Goal: Transaction & Acquisition: Purchase product/service

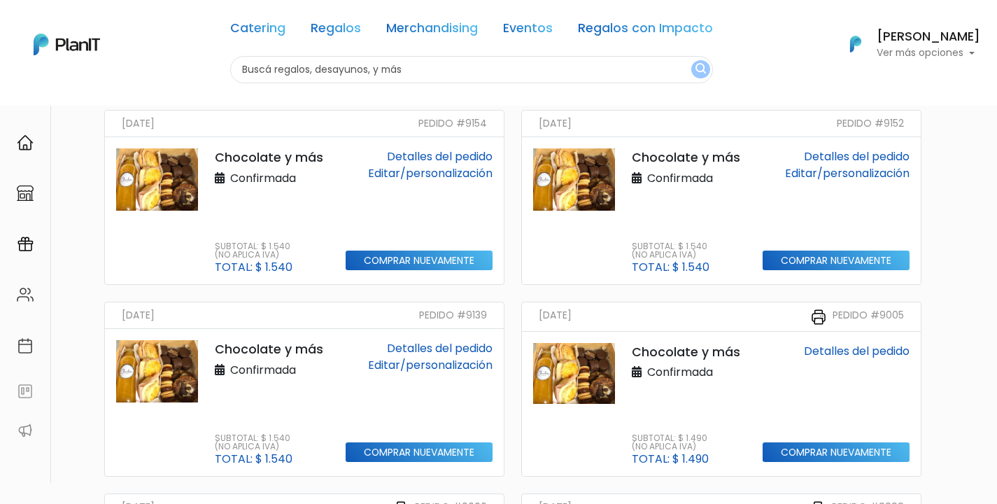
scroll to position [136, 0]
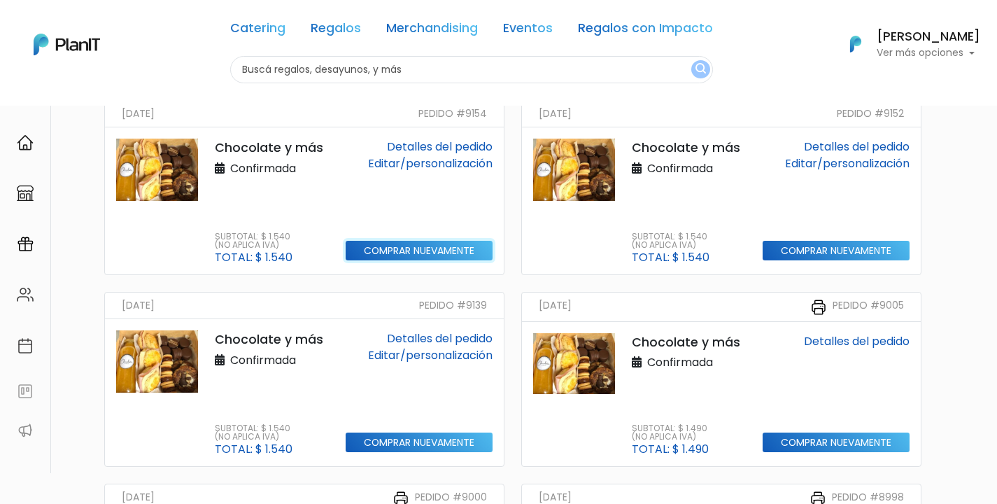
click at [412, 248] on input "Comprar nuevamente" at bounding box center [419, 251] width 147 height 20
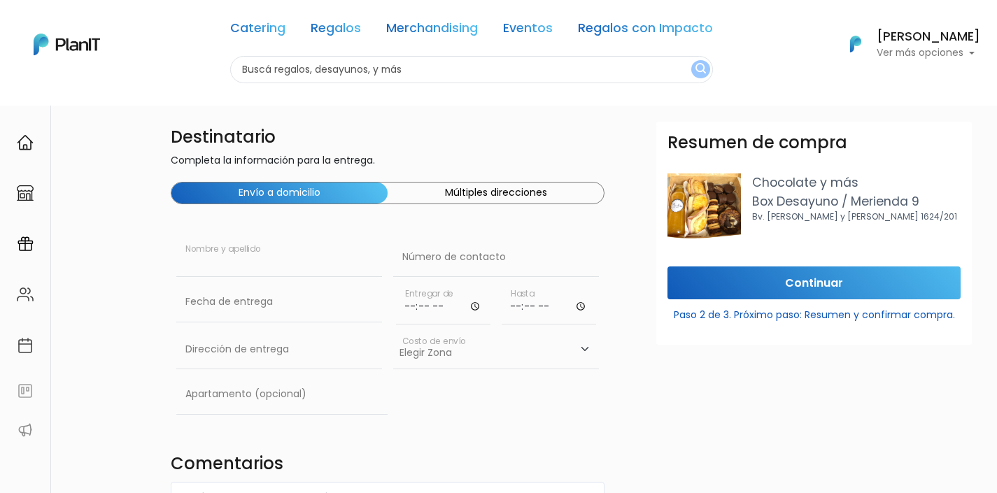
click at [267, 256] on input "text" at bounding box center [279, 257] width 206 height 39
paste input "Román Casarino"
type input "Román Casarino"
click at [460, 260] on input "text" at bounding box center [496, 257] width 206 height 39
paste input "091 813 863"
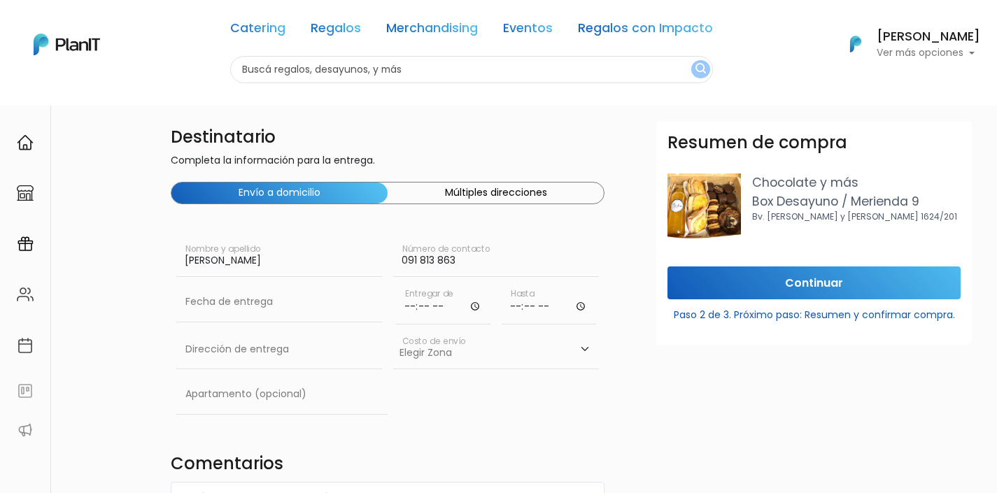
type input "091 813 863"
click at [274, 310] on input "text" at bounding box center [279, 302] width 206 height 39
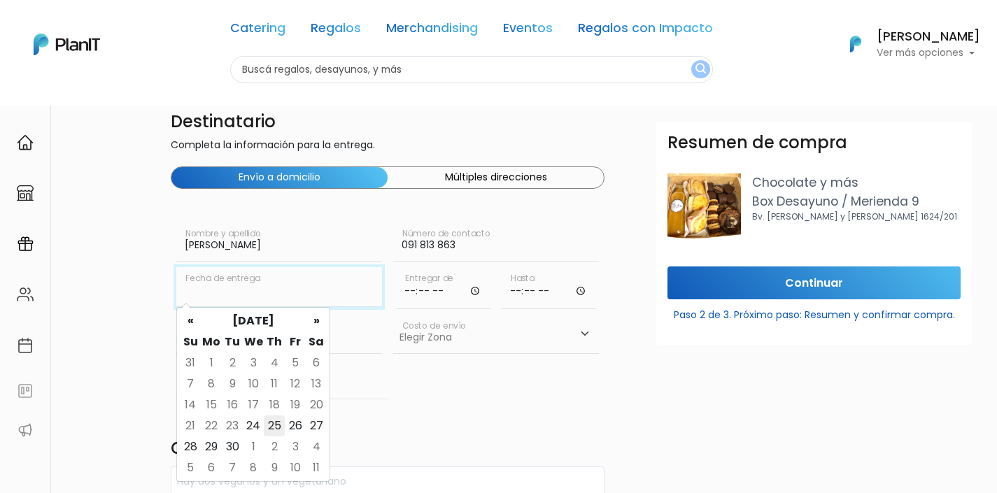
scroll to position [24, 0]
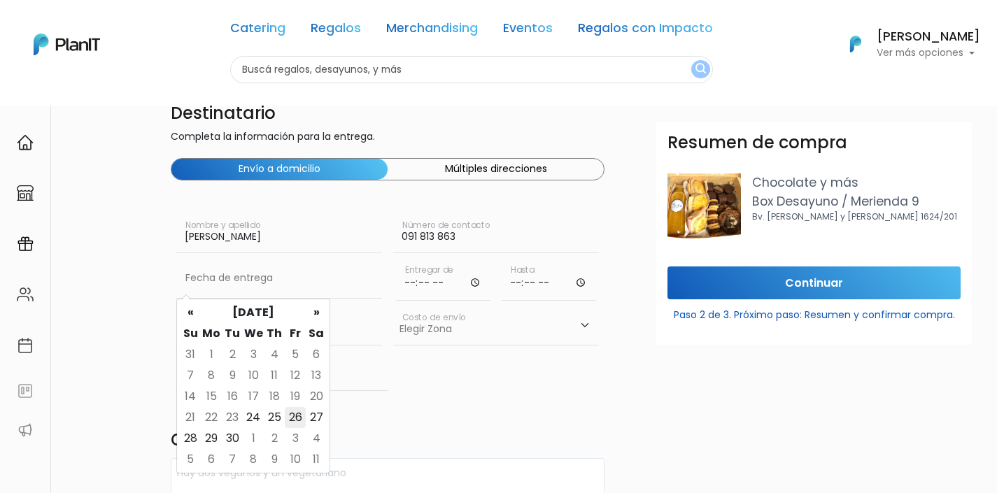
click at [295, 414] on td "26" at bounding box center [295, 417] width 21 height 21
type input "26/09/2025"
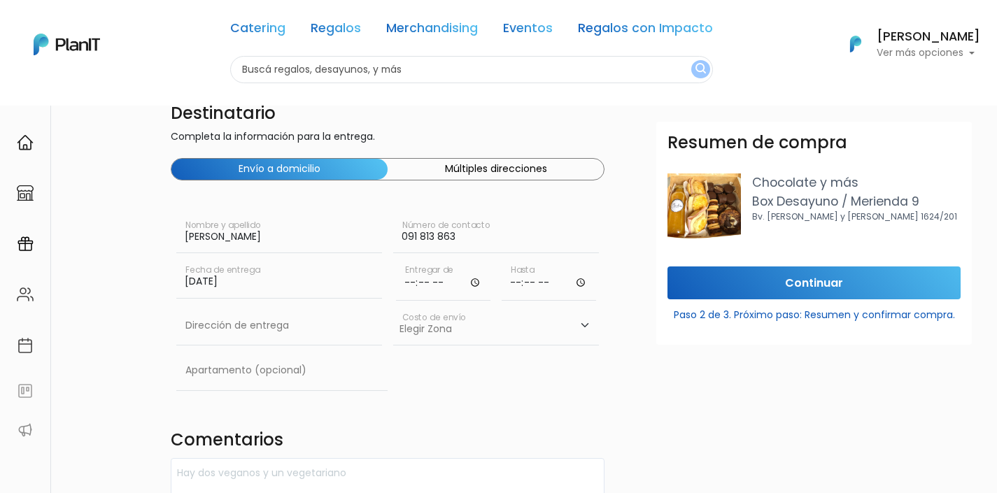
click at [414, 277] on input "time" at bounding box center [443, 280] width 94 height 42
click at [401, 290] on input "time" at bounding box center [443, 280] width 94 height 42
type input "09:00"
click at [515, 283] on input "time" at bounding box center [549, 280] width 94 height 42
type input "12:00"
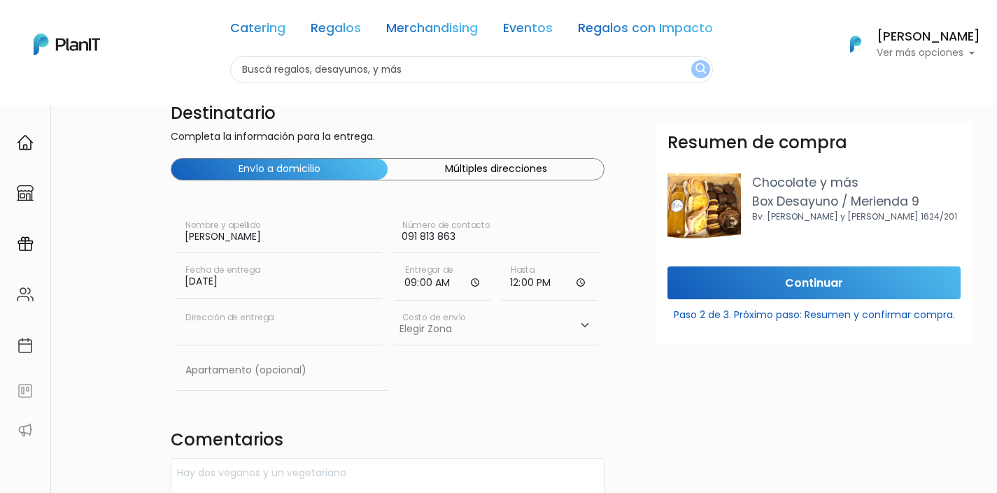
click at [292, 333] on input "text" at bounding box center [279, 325] width 206 height 39
paste input "Dalmiro Costa 4702"
type input "Dalmiro Costa 4702"
click at [483, 315] on select "Elegir Zona Zona américa- $600 Oficina- $0 Montevideo- $250" at bounding box center [496, 325] width 206 height 39
select select "10"
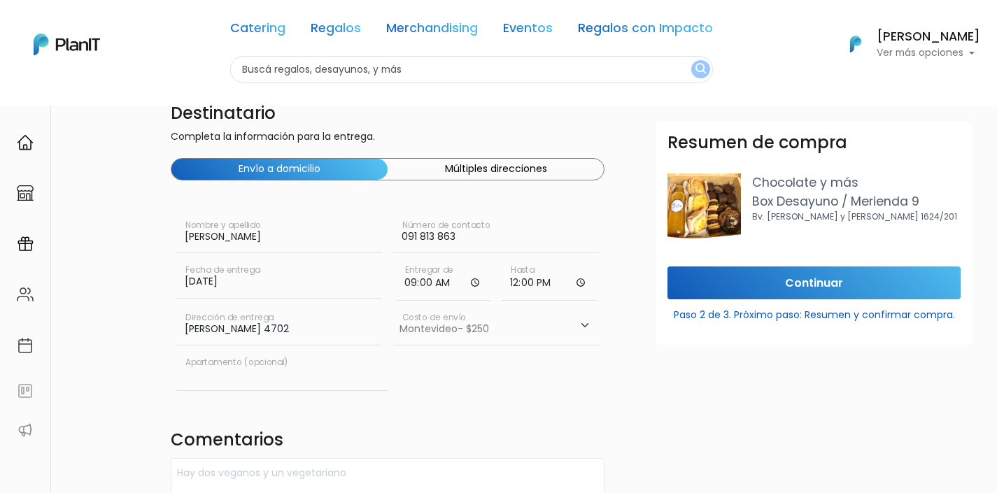
click at [281, 374] on input "text" at bounding box center [281, 370] width 211 height 39
paste input "203"
type input "203"
click at [315, 421] on div "Destinatario Completa la información para la entrega. Envío a domicilio Múltipl…" at bounding box center [387, 465] width 451 height 735
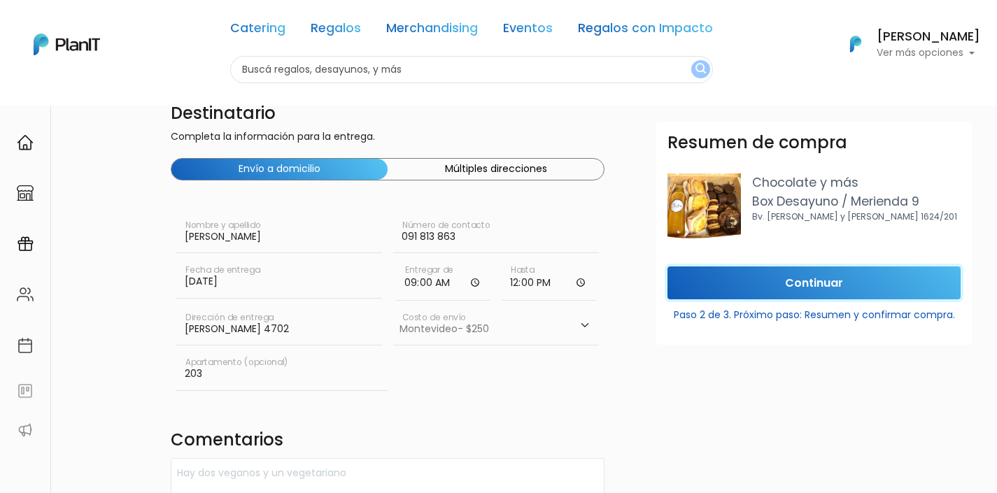
click at [791, 285] on input "Continuar" at bounding box center [814, 283] width 293 height 33
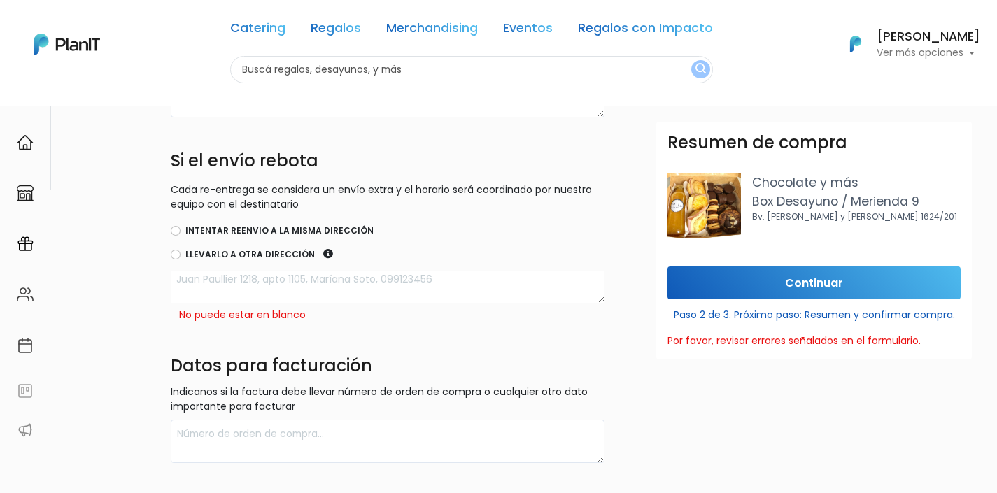
scroll to position [409, 0]
click at [303, 225] on label "Intentar reenvio a la misma dirección" at bounding box center [279, 230] width 188 height 13
click at [181, 225] on input "Intentar reenvio a la misma dirección" at bounding box center [176, 230] width 10 height 10
radio input "true"
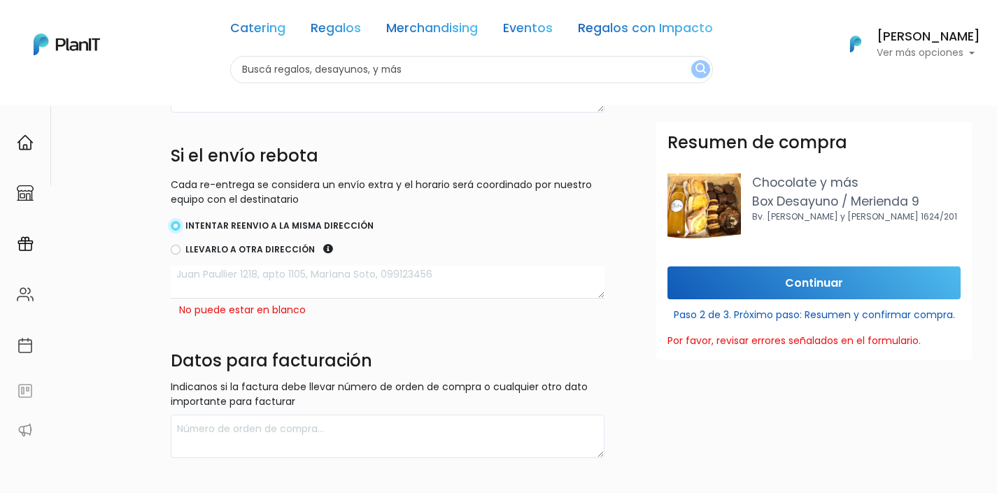
scroll to position [507, 0]
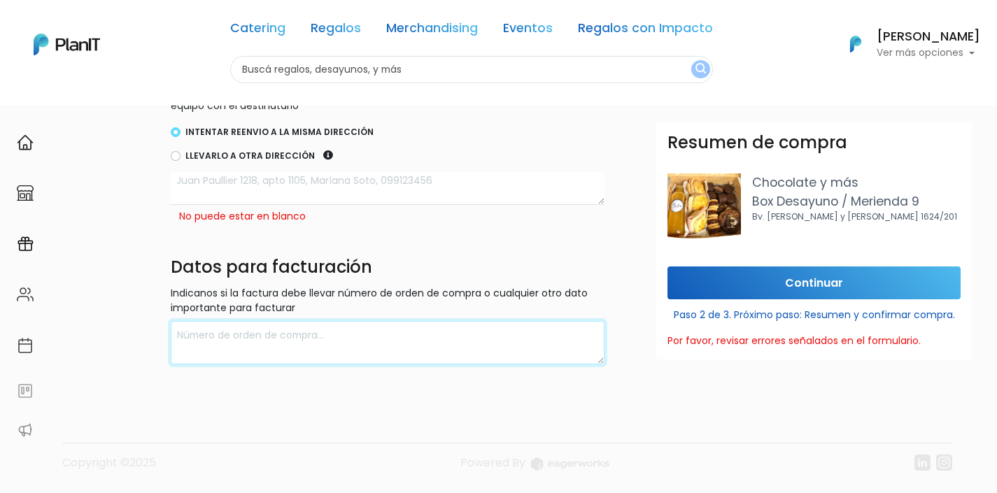
click at [498, 334] on textarea at bounding box center [388, 343] width 434 height 44
type textarea "hacer con rut de wild fi"
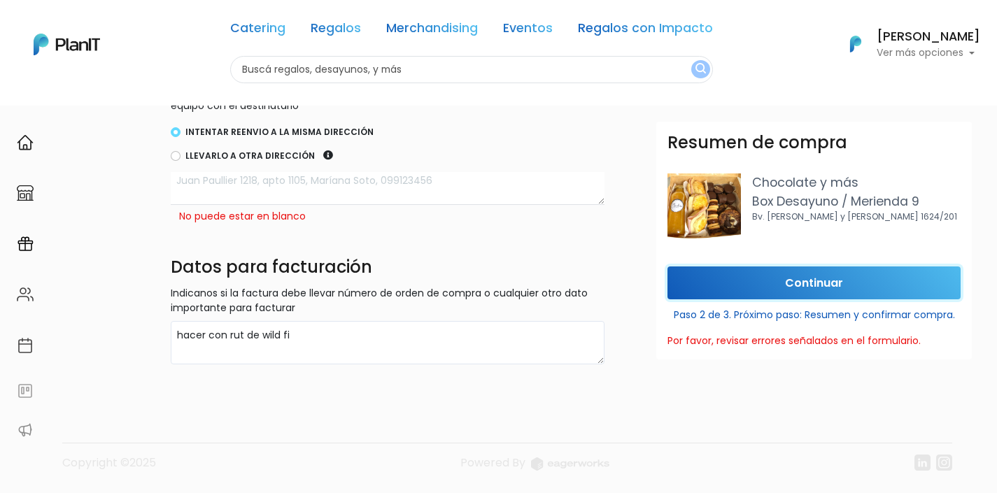
click at [844, 283] on input "Continuar" at bounding box center [814, 283] width 293 height 33
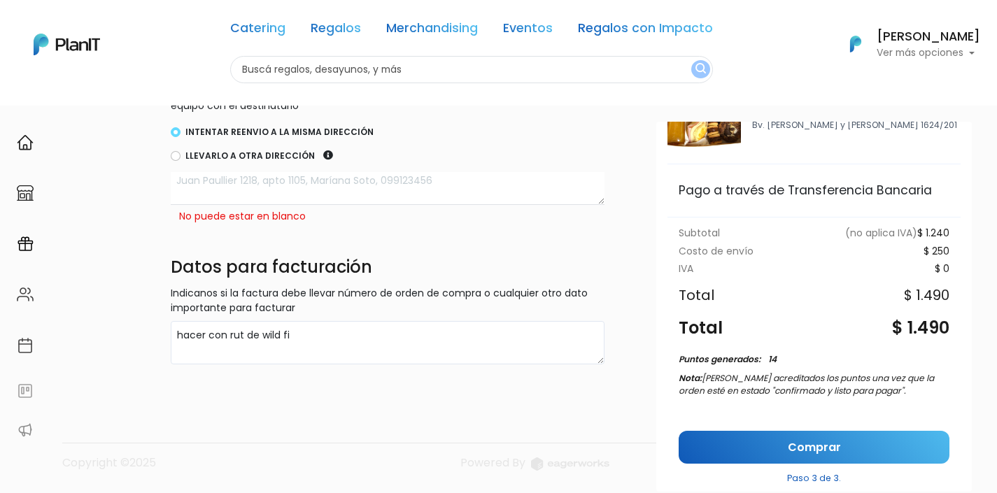
scroll to position [127, 0]
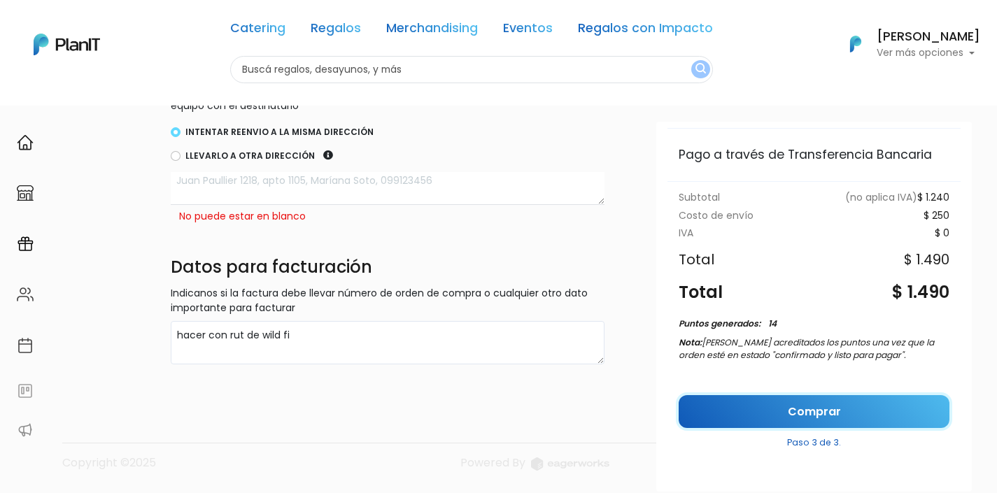
click at [819, 406] on link "Comprar" at bounding box center [814, 411] width 271 height 33
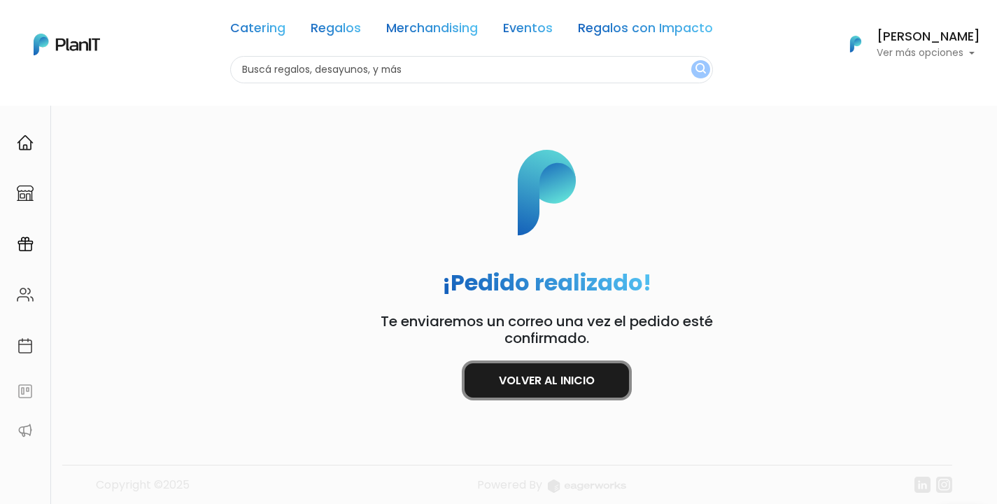
click at [583, 379] on link "Volver al inicio" at bounding box center [547, 380] width 164 height 34
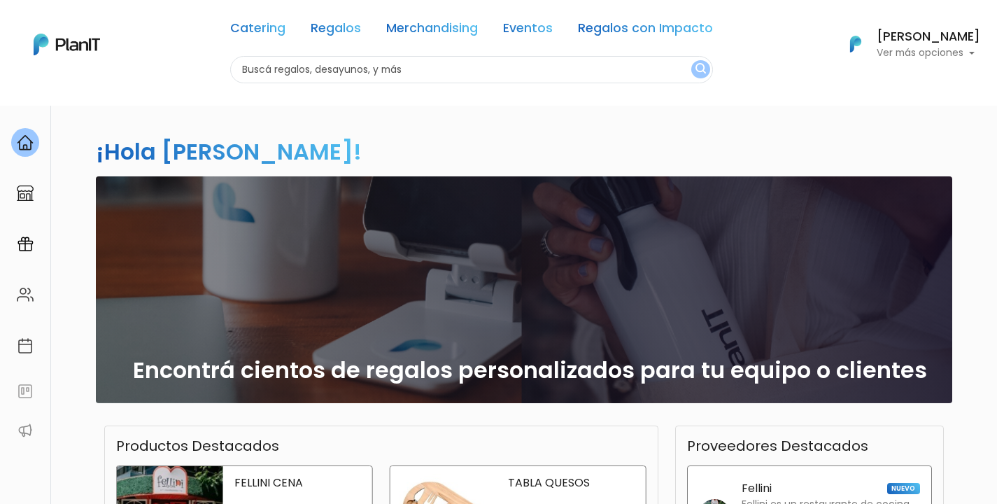
click at [877, 52] on p "Ver más opciones" at bounding box center [929, 53] width 104 height 10
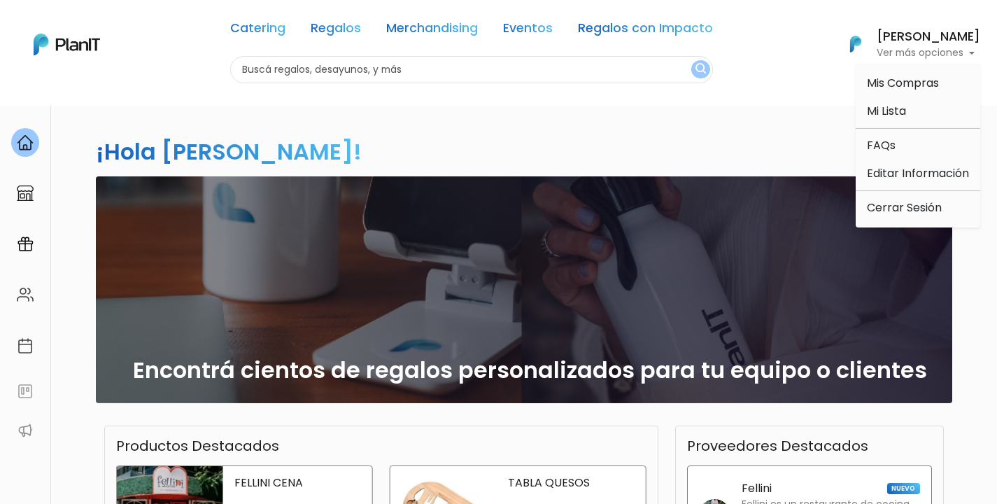
drag, startPoint x: 890, startPoint y: 68, endPoint x: 890, endPoint y: 76, distance: 8.4
click at [890, 69] on ul "Mis Compras Mi Lista FAQs Editar Información Cerrar Sesión" at bounding box center [918, 146] width 125 height 164
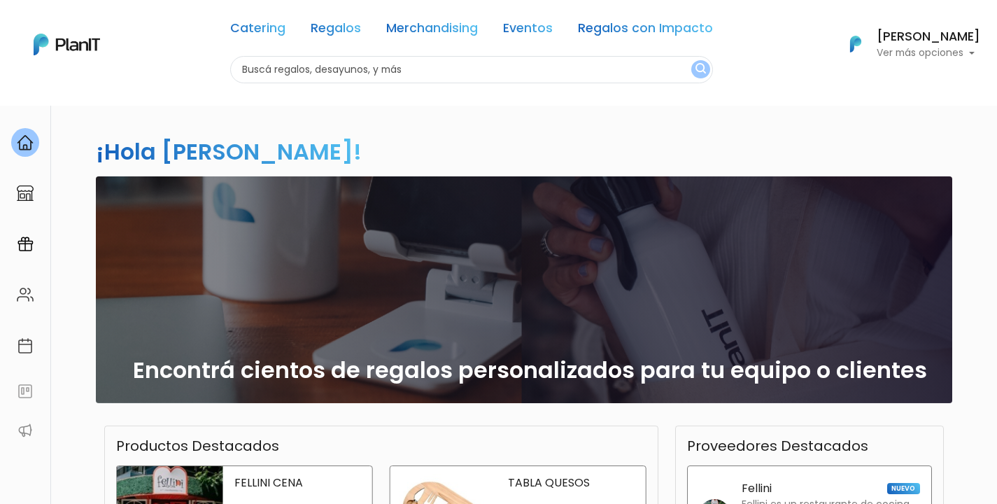
click at [894, 52] on p "Ver más opciones" at bounding box center [929, 53] width 104 height 10
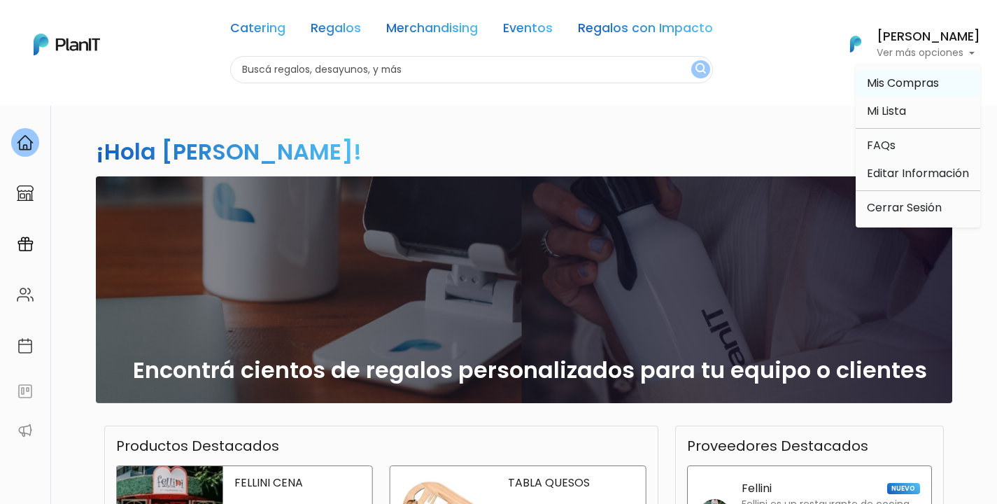
click at [895, 88] on span "Mis Compras" at bounding box center [903, 83] width 72 height 16
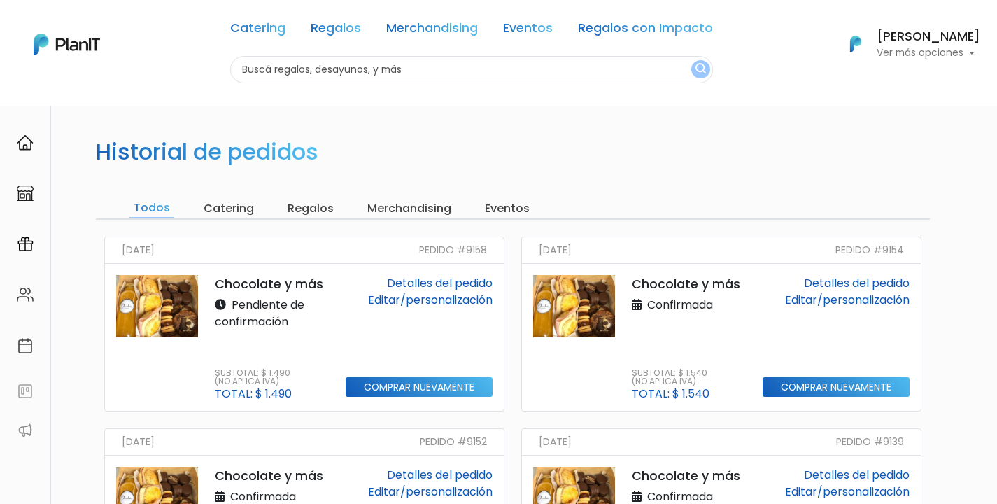
click at [407, 300] on link "Editar/personalización" at bounding box center [430, 300] width 125 height 16
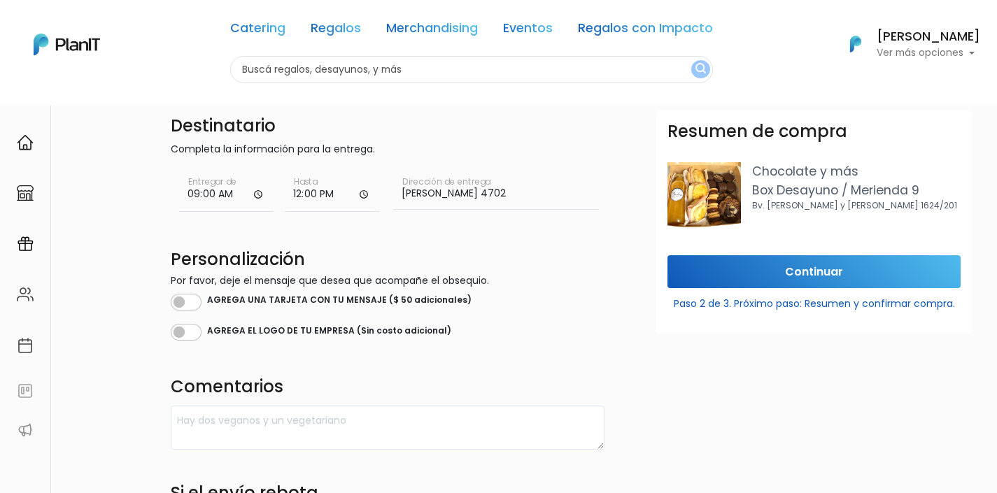
scroll to position [17, 0]
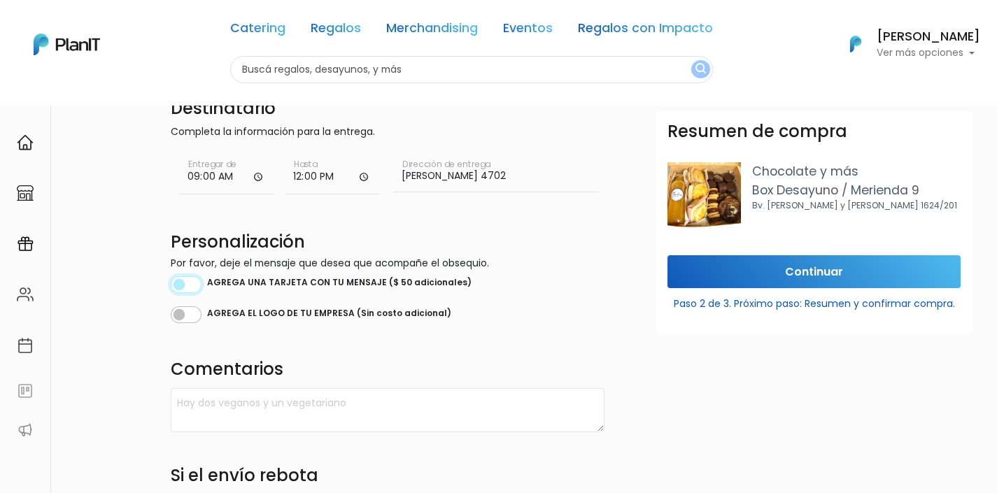
click at [189, 290] on input "checkbox" at bounding box center [186, 284] width 31 height 17
checkbox input "true"
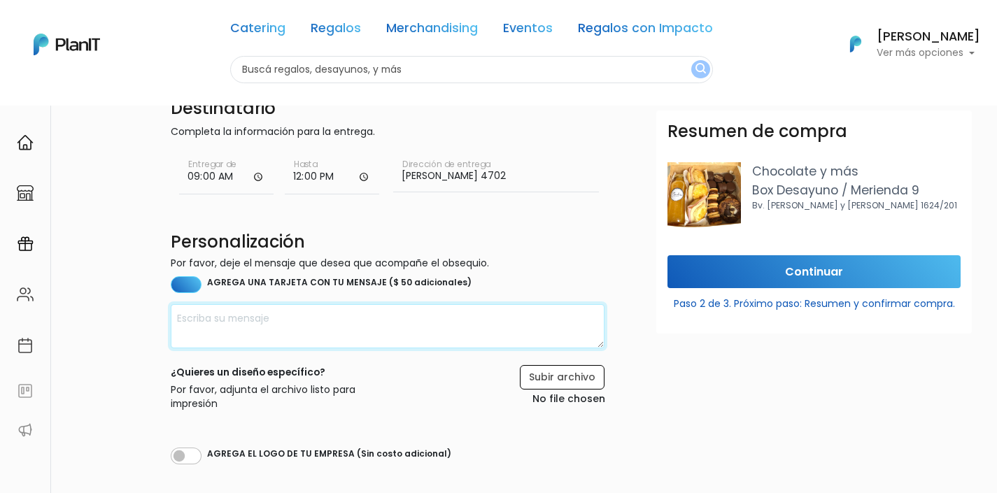
click at [189, 309] on textarea at bounding box center [388, 326] width 434 height 44
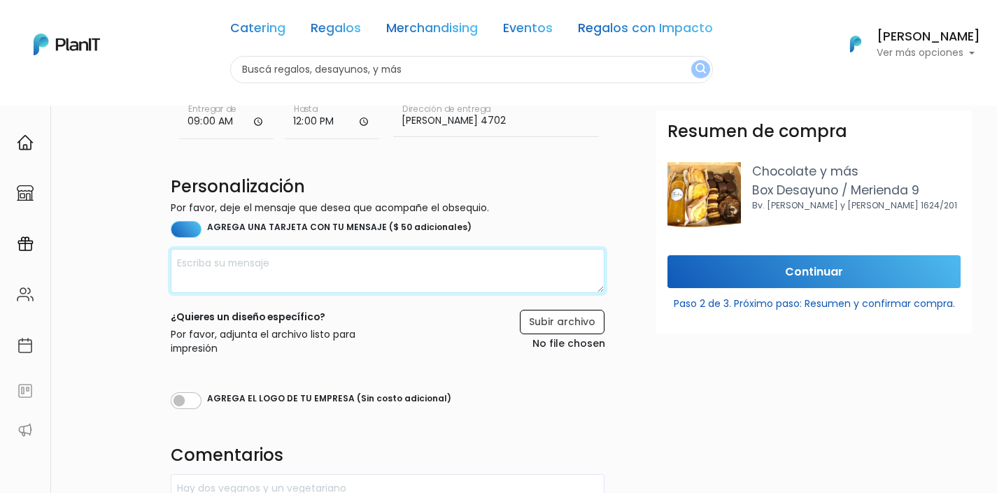
scroll to position [84, 0]
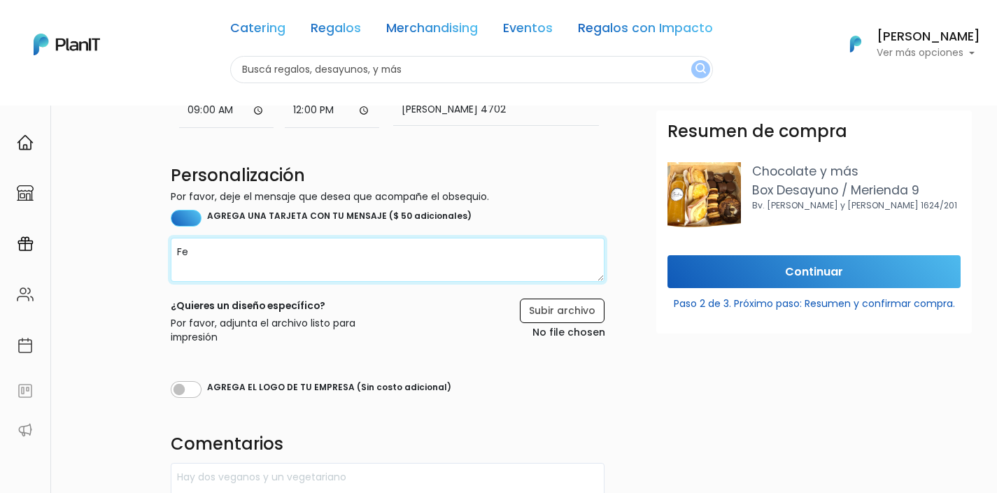
type textarea "F"
type textarea "¿"
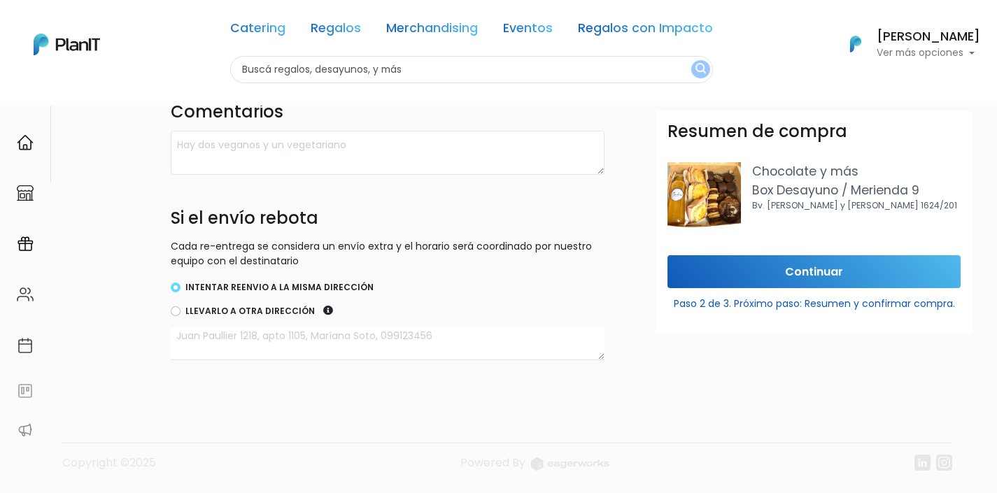
type textarea "¡Feliz cumple Román! El team de Wild Fi te desea lo mejor :)"
click at [780, 277] on input "Continuar" at bounding box center [814, 271] width 293 height 33
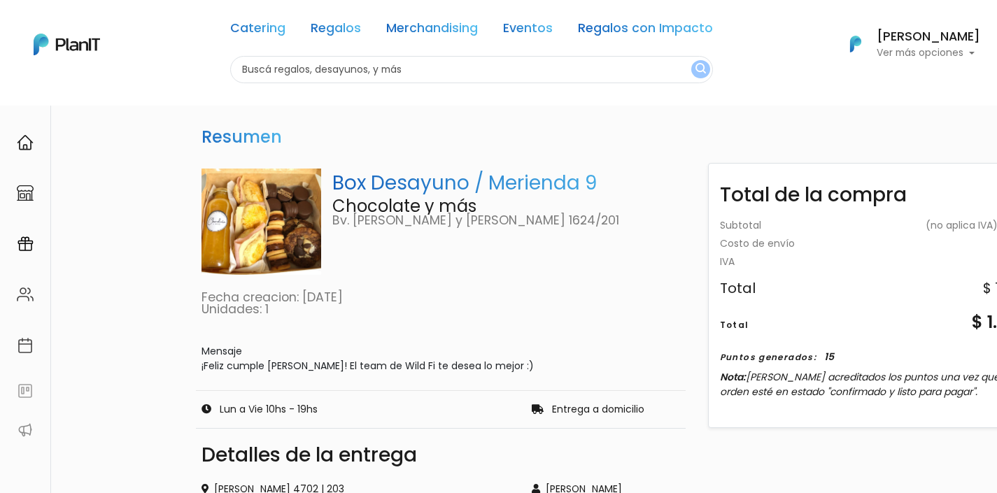
scroll to position [0, 75]
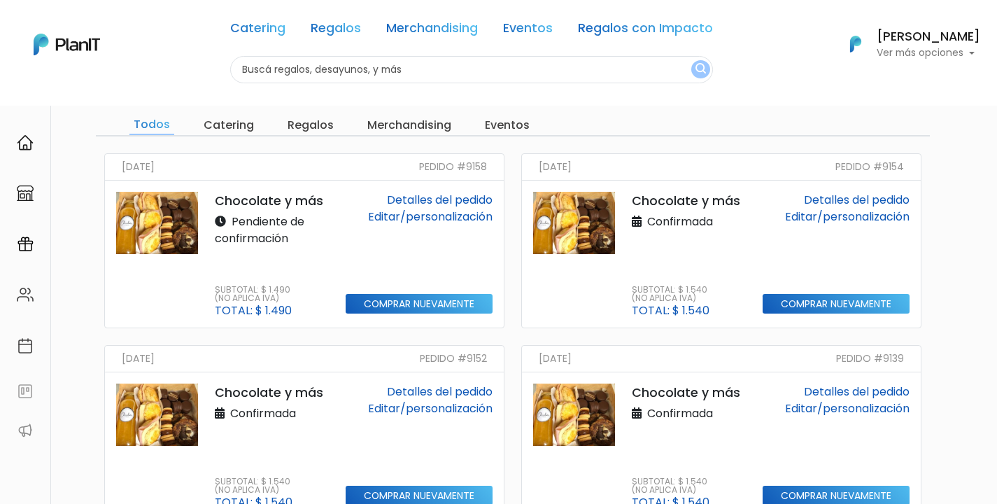
scroll to position [83, 0]
click at [395, 412] on link "Editar/personalización" at bounding box center [430, 408] width 125 height 16
click at [434, 391] on link "Detalles del pedido" at bounding box center [440, 391] width 106 height 16
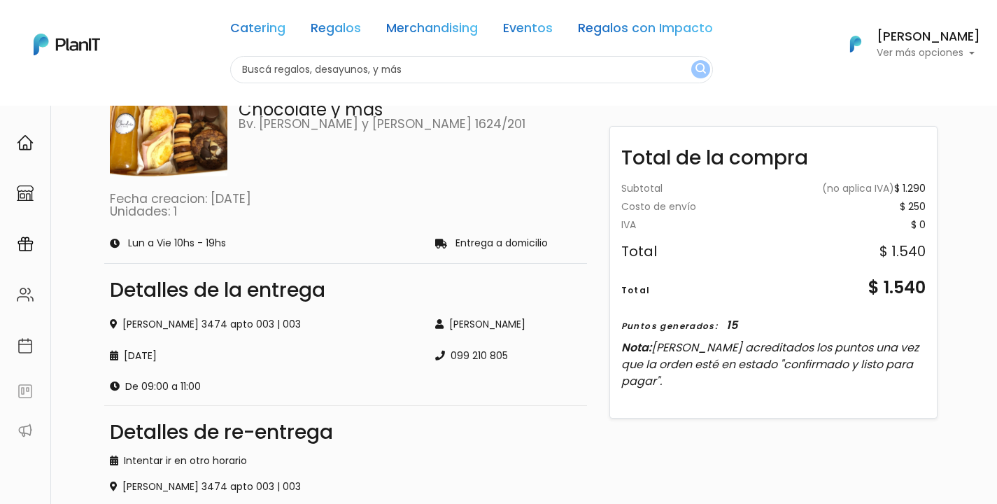
scroll to position [66, 0]
